Goal: Register for event/course

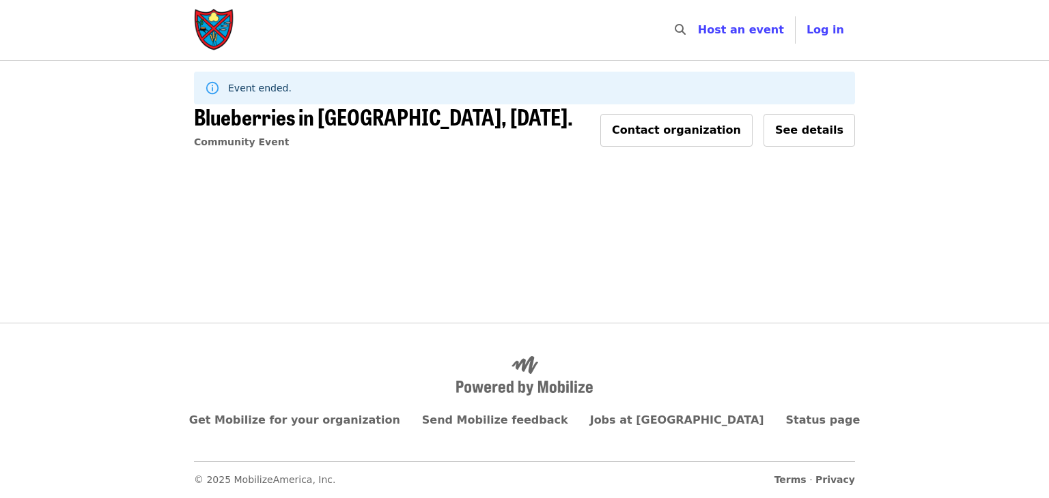
drag, startPoint x: 221, startPoint y: 20, endPoint x: 275, endPoint y: 59, distance: 66.9
click at [221, 20] on img "Main navigation" at bounding box center [214, 30] width 41 height 44
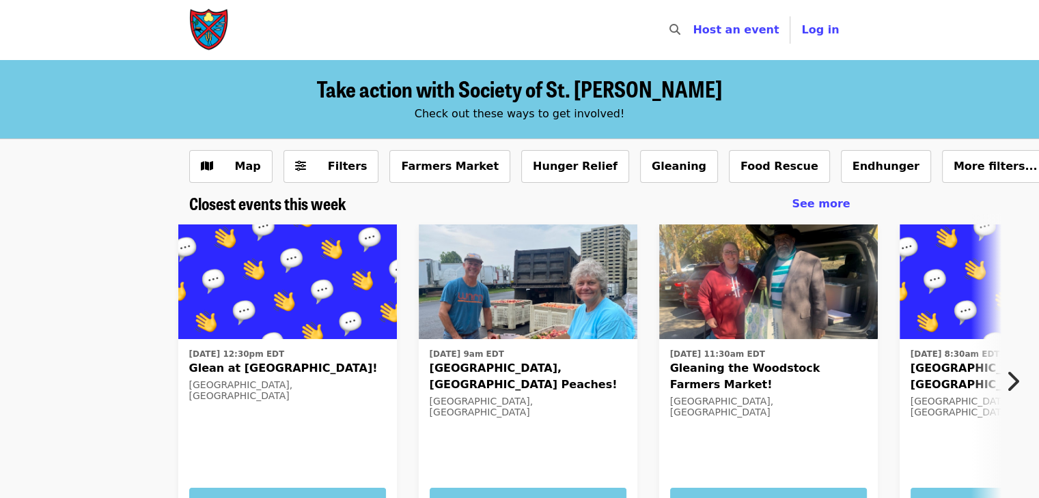
click at [275, 290] on img at bounding box center [287, 282] width 218 height 115
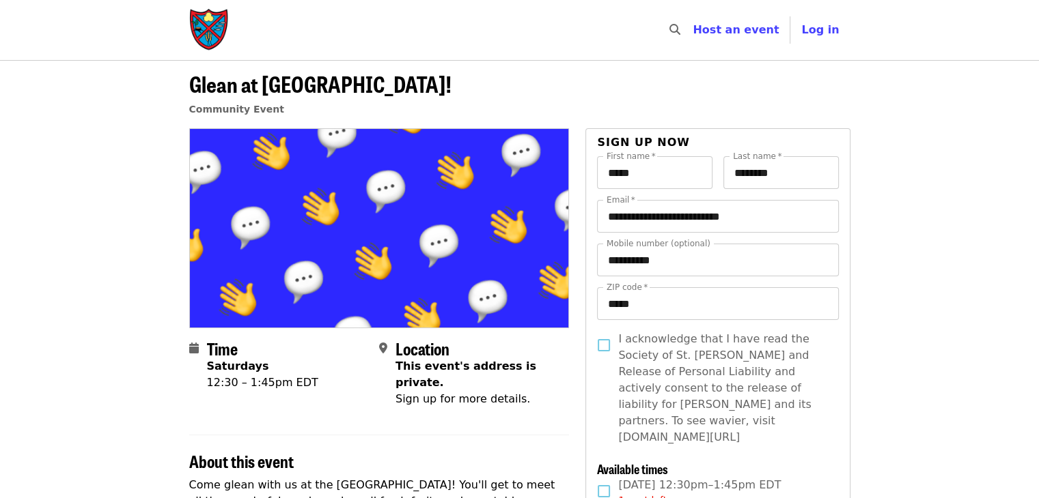
scroll to position [436, 0]
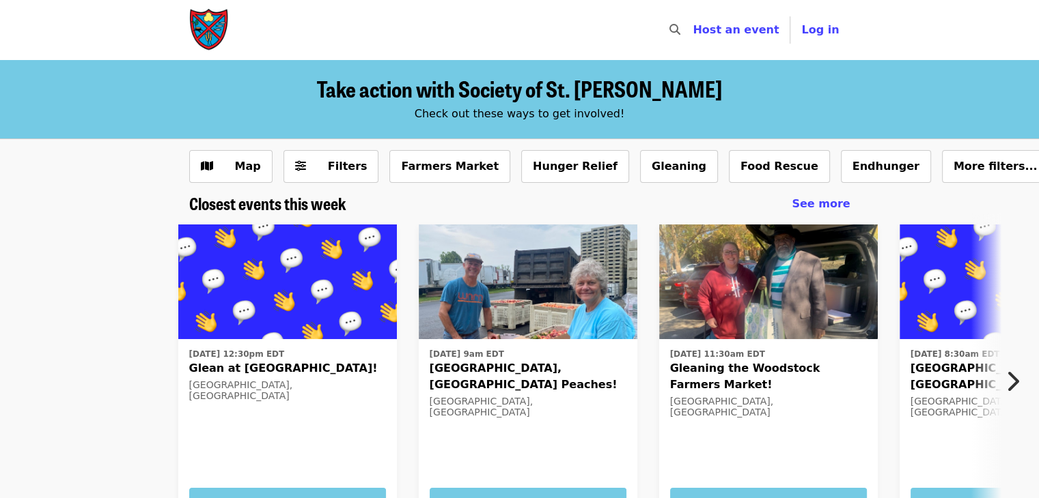
click at [1012, 389] on icon "chevron-right icon" at bounding box center [1012, 382] width 14 height 26
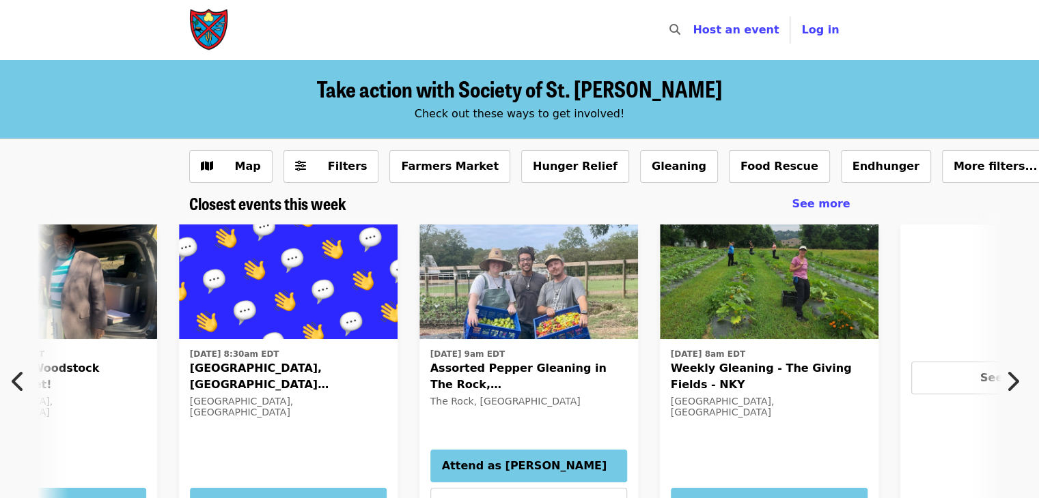
scroll to position [0, 735]
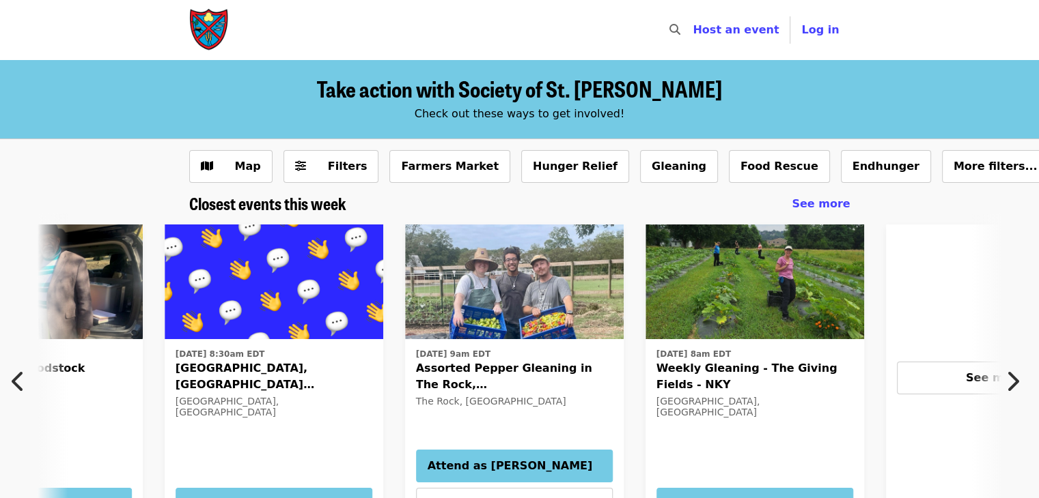
click at [1015, 388] on icon "chevron-right icon" at bounding box center [1012, 382] width 14 height 26
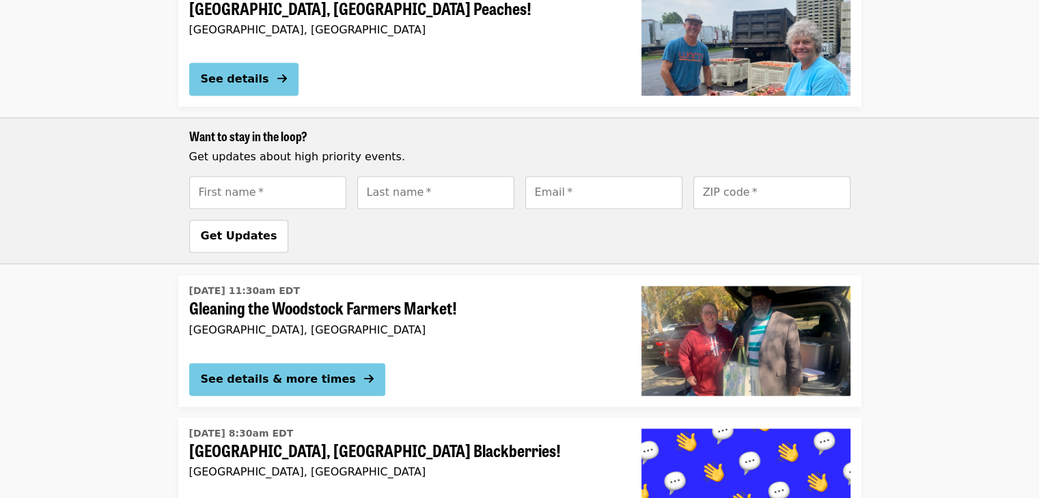
scroll to position [1887, 0]
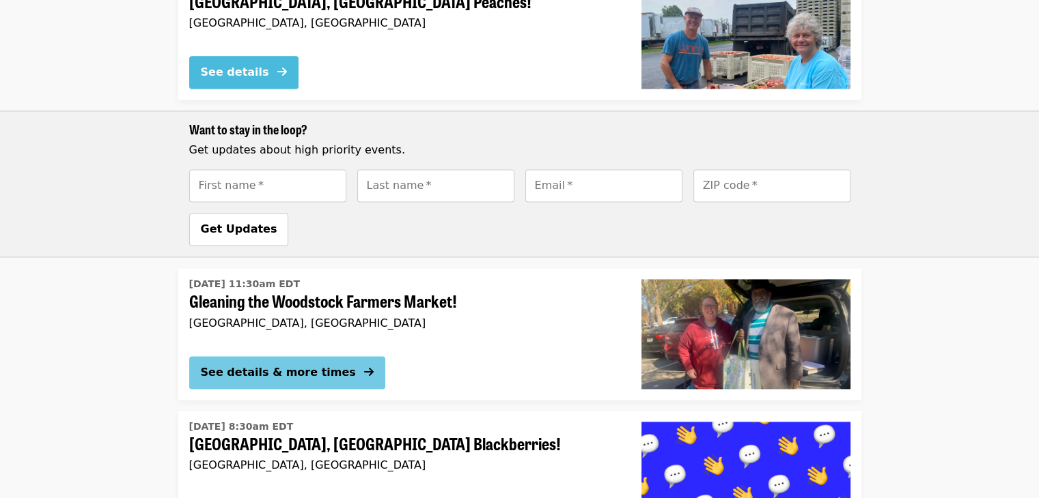
click at [248, 75] on div "See details" at bounding box center [235, 72] width 68 height 16
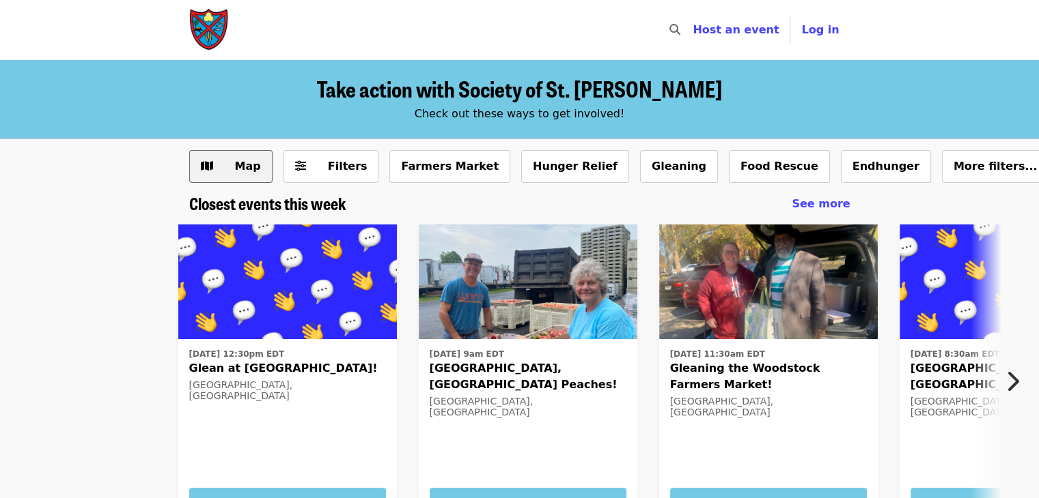
click at [250, 165] on span "Map" at bounding box center [248, 166] width 26 height 13
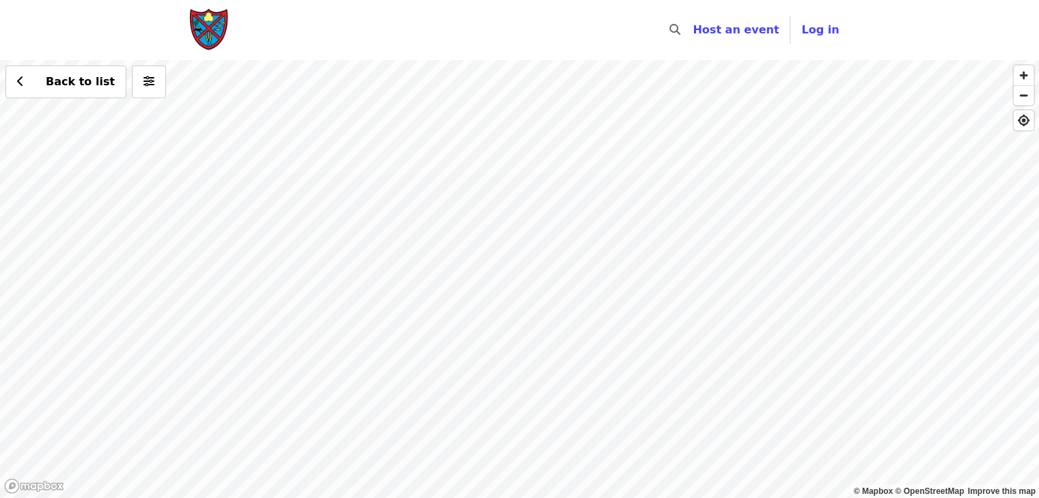
click at [650, 310] on div "Back to list" at bounding box center [519, 279] width 1039 height 438
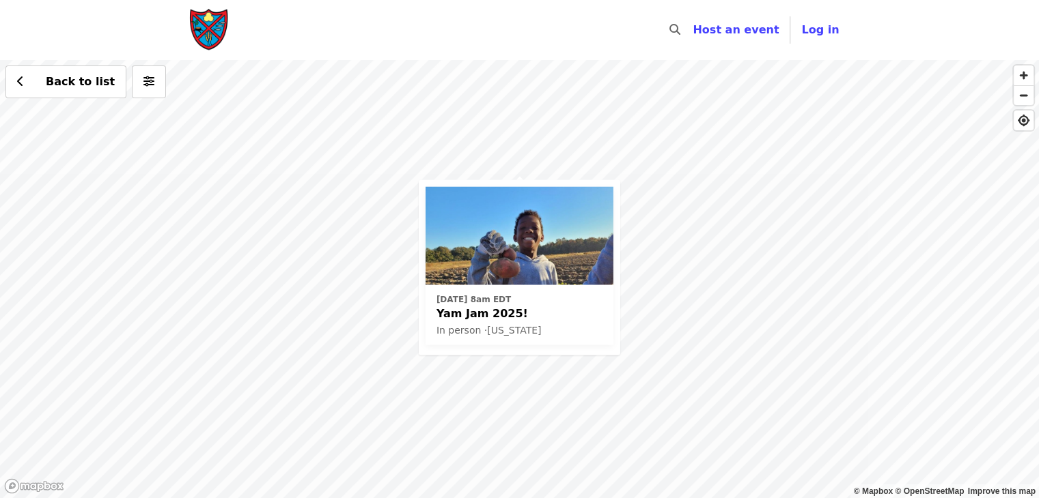
click at [522, 177] on div "Sat, Oct 4 @ 8am EDT Yam Jam 2025! In person · North Carolina Back to list" at bounding box center [519, 279] width 1039 height 438
click at [783, 256] on div "Sat, Oct 4 @ 8am EDT Yam Jam 2025! In person · North Carolina Back to list" at bounding box center [519, 279] width 1039 height 438
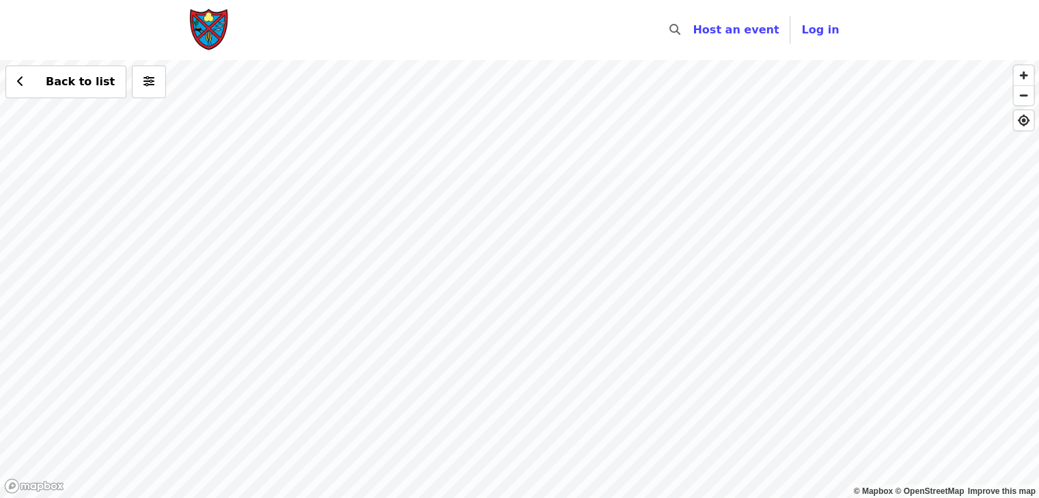
click at [521, 184] on div "Back to list" at bounding box center [519, 279] width 1039 height 438
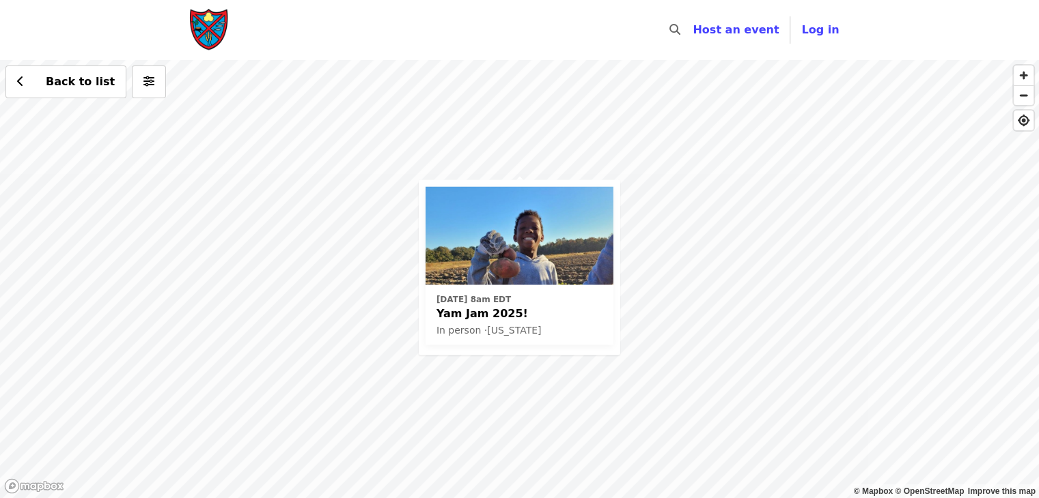
click at [518, 257] on img at bounding box center [519, 235] width 188 height 98
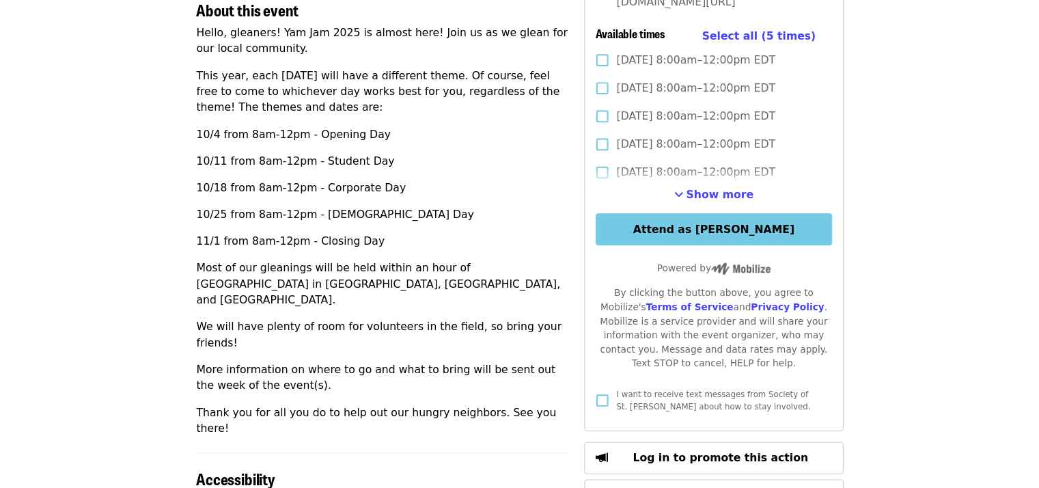
scroll to position [871, 0]
